Goal: Find specific page/section: Find specific page/section

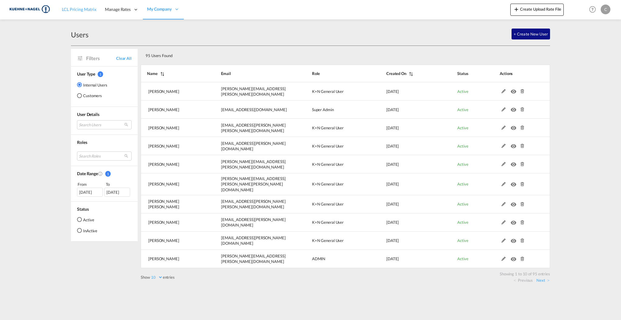
click at [86, 11] on span "LCL Pricing Matrix" at bounding box center [79, 9] width 35 height 5
